Goal: Information Seeking & Learning: Find specific fact

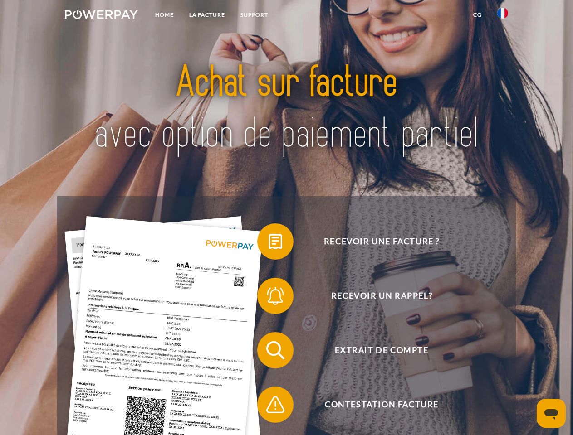
click at [101, 16] on img at bounding box center [101, 14] width 73 height 9
click at [502, 16] on img at bounding box center [502, 13] width 11 height 11
click at [477, 15] on link "CG" at bounding box center [477, 15] width 24 height 16
click at [268, 243] on span at bounding box center [261, 241] width 45 height 45
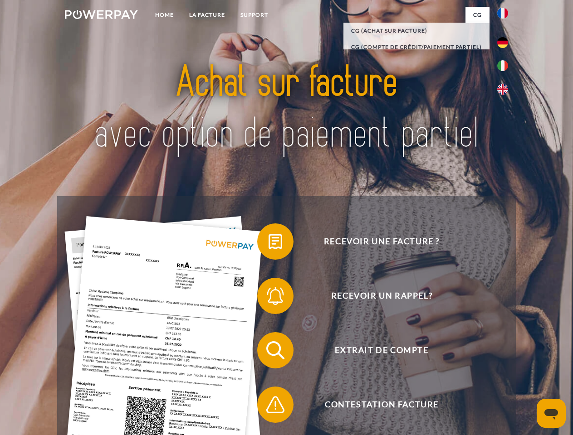
click at [268, 298] on span at bounding box center [261, 295] width 45 height 45
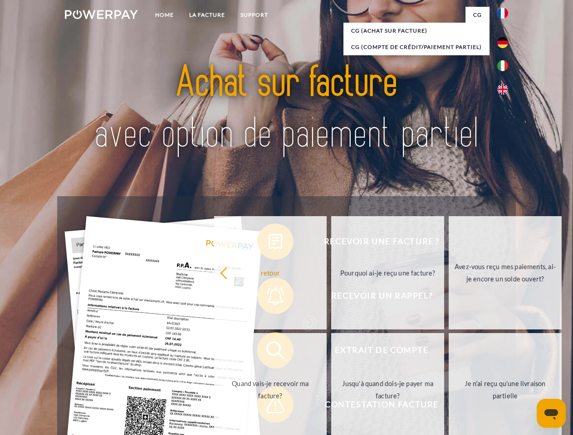
click at [331, 352] on link "Jusqu'à quand dois-je payer ma facture?" at bounding box center [387, 389] width 113 height 113
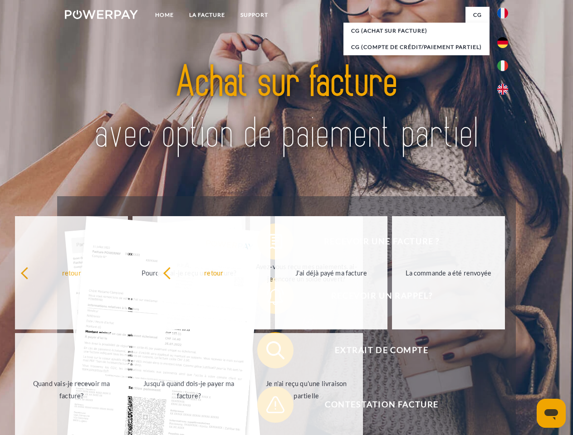
click at [268, 407] on span at bounding box center [261, 404] width 45 height 45
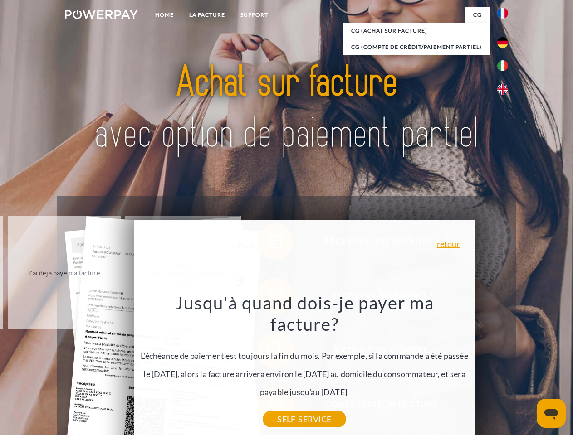
click at [551, 413] on icon "Ouvrir la fenêtre de messagerie" at bounding box center [551, 414] width 14 height 11
